Goal: Task Accomplishment & Management: Use online tool/utility

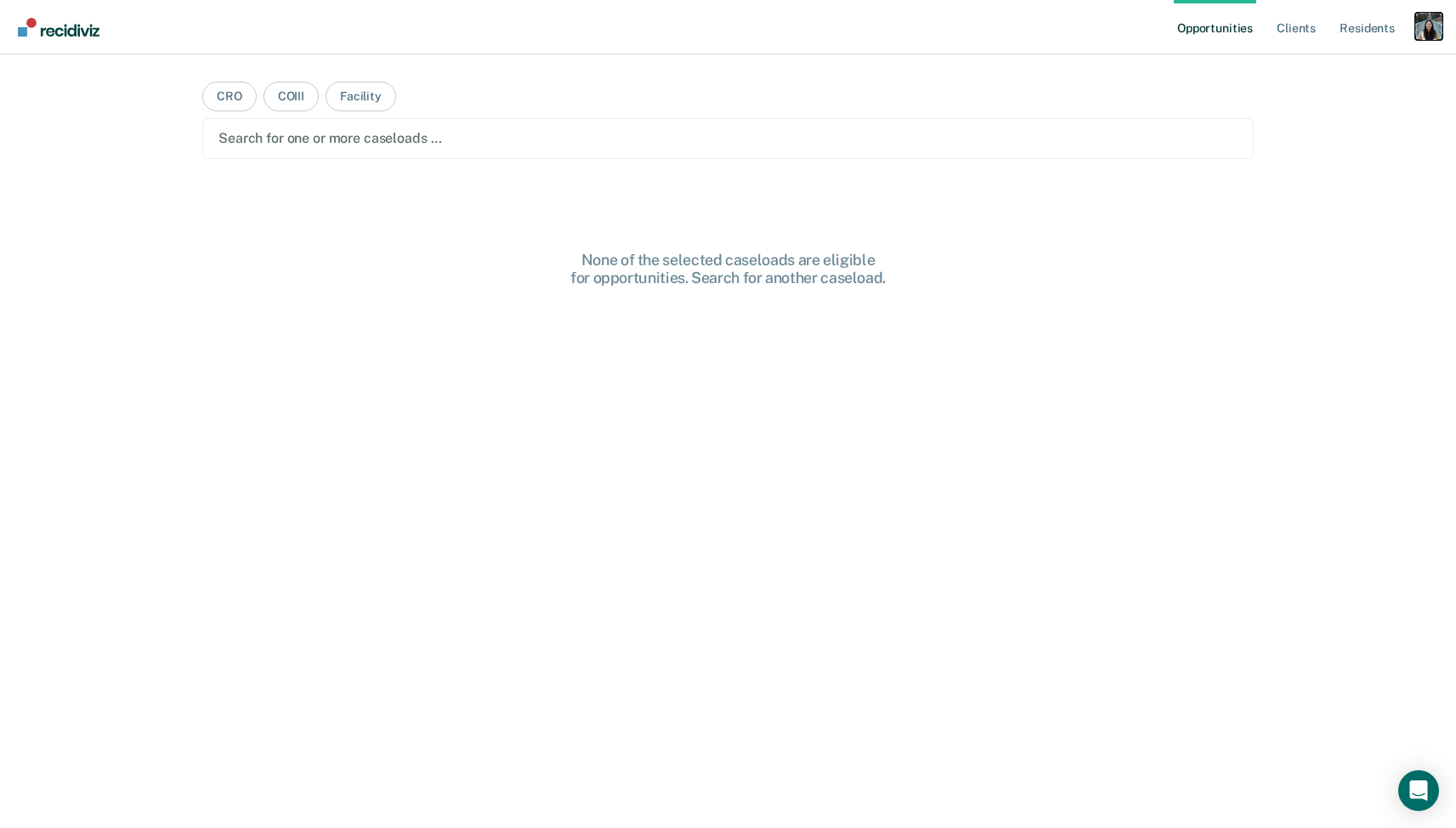
click at [1428, 27] on div "Profile dropdown button" at bounding box center [1428, 26] width 27 height 27
click at [1352, 72] on link "Profile" at bounding box center [1361, 69] width 137 height 15
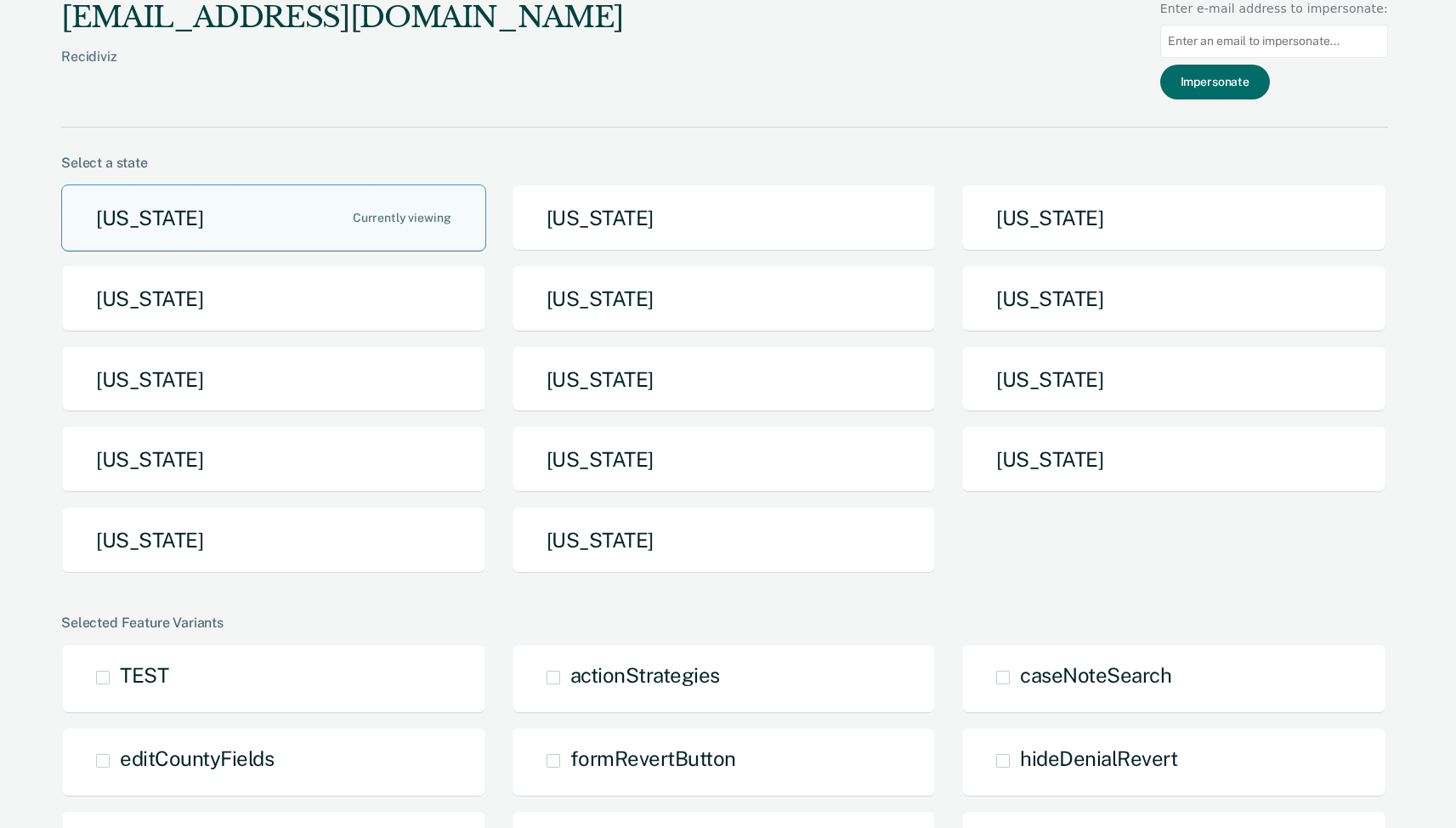
click at [1306, 39] on input at bounding box center [1275, 41] width 228 height 33
paste input "[EMAIL_ADDRESS][PERSON_NAME][DOMAIN_NAME][US_STATE]"
type input "[EMAIL_ADDRESS][PERSON_NAME][DOMAIN_NAME][US_STATE]"
click at [1259, 91] on button "Impersonate" at bounding box center [1215, 81] width 110 height 35
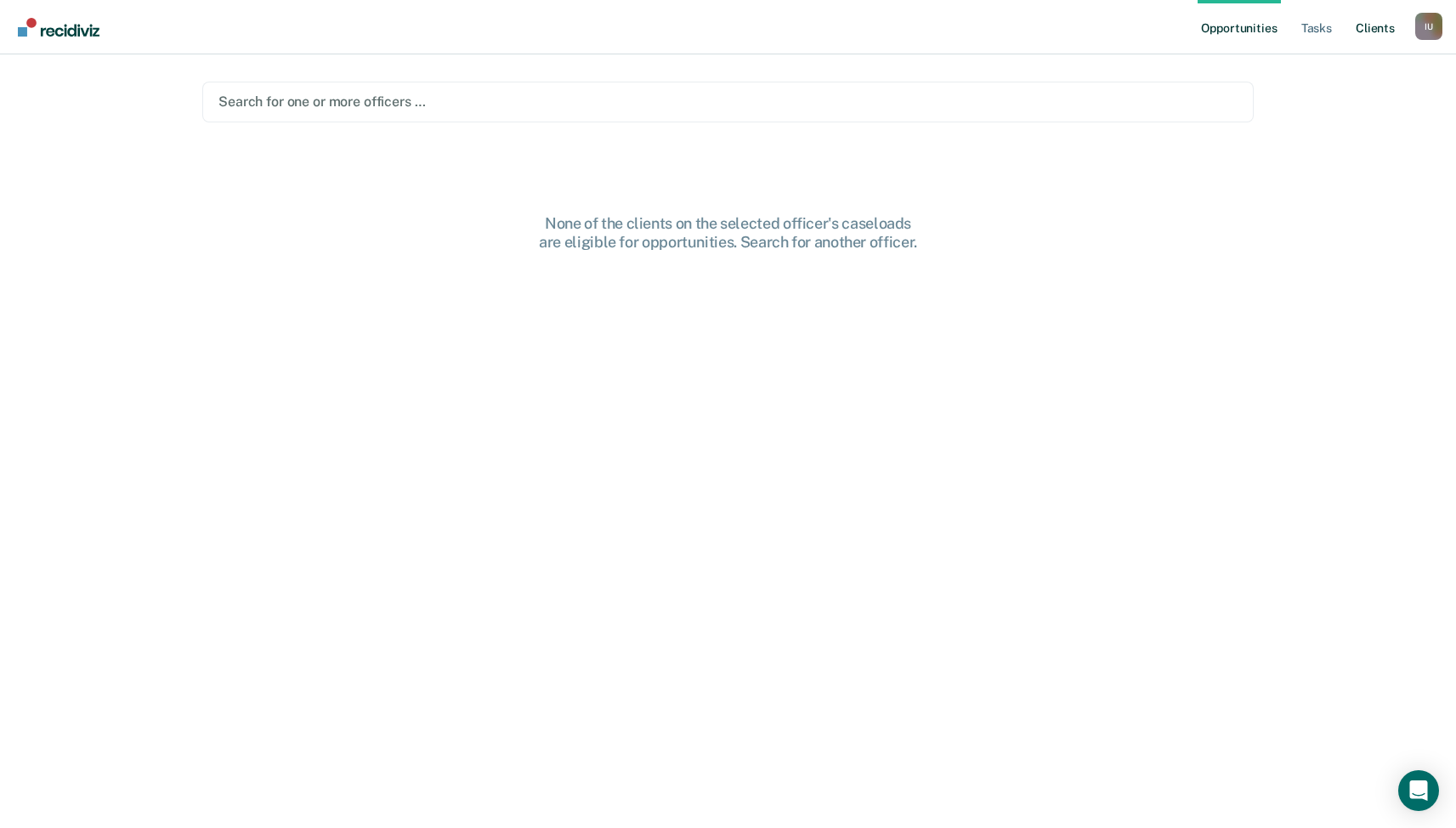
click at [1377, 41] on link "Client s" at bounding box center [1376, 27] width 46 height 54
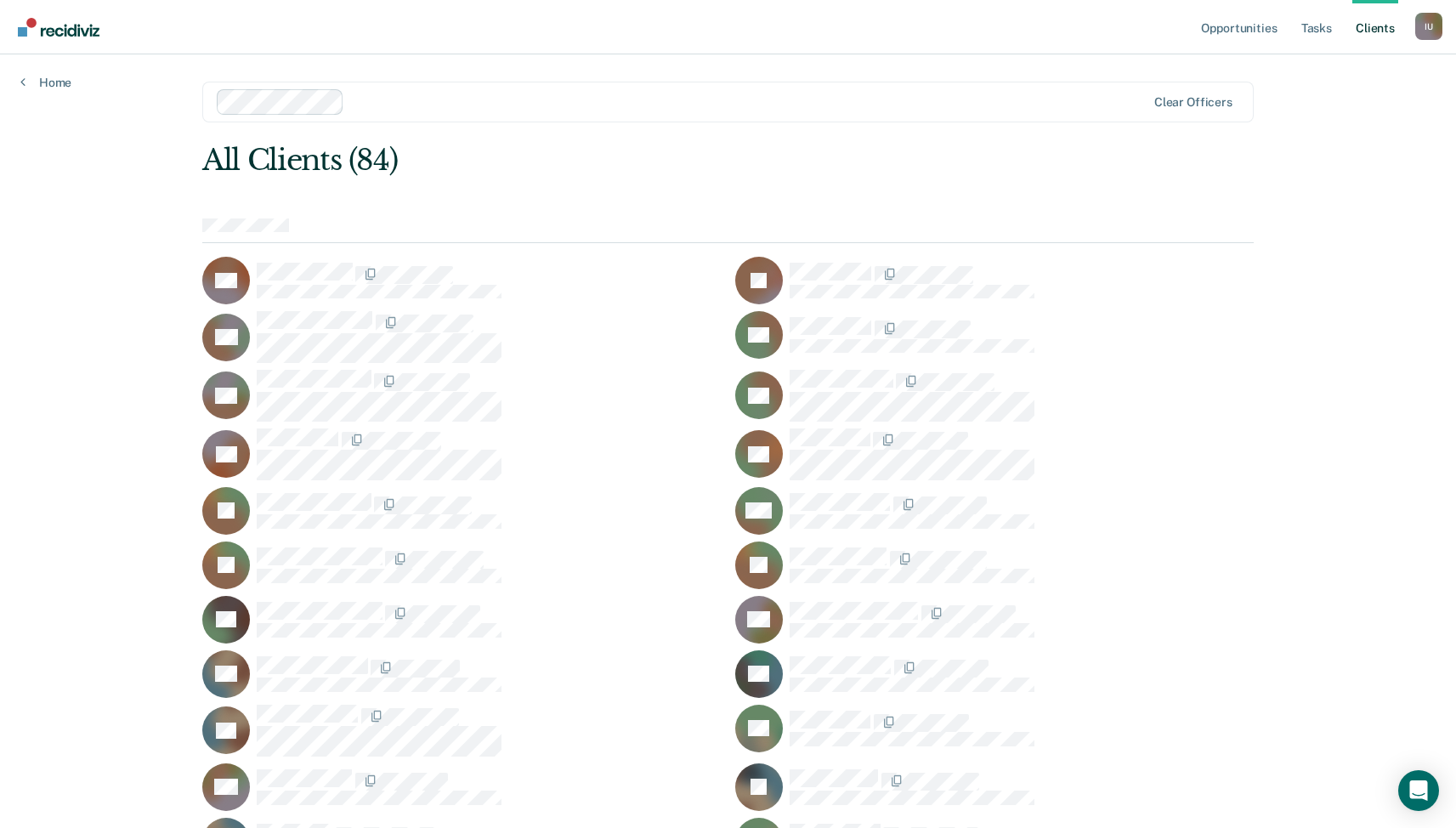
scroll to position [1111, 0]
